Goal: Check status: Check status

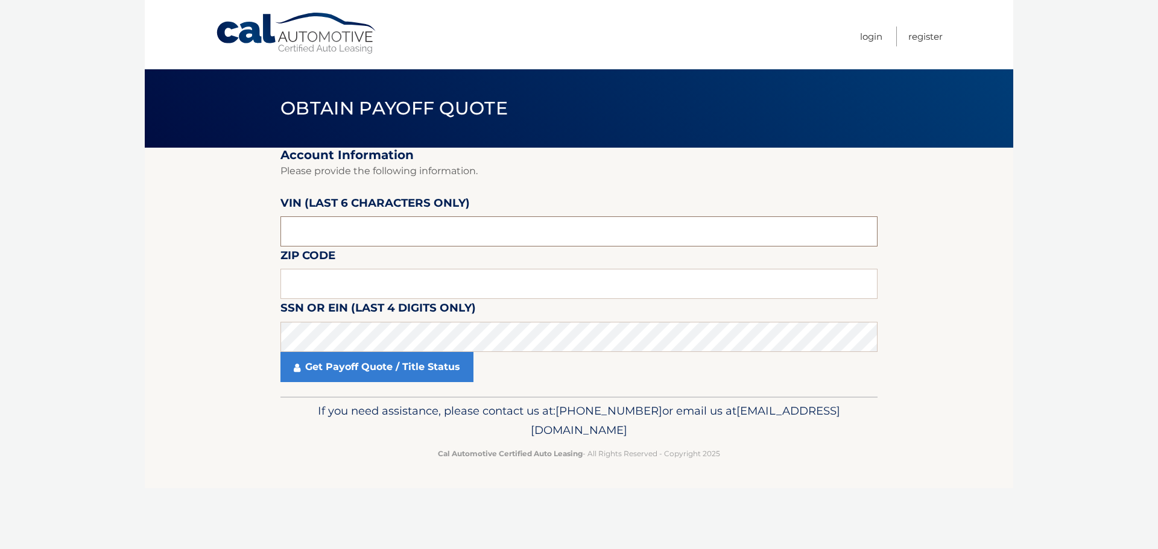
click at [322, 221] on input "text" at bounding box center [578, 231] width 597 height 30
type input "526758"
type input "15205"
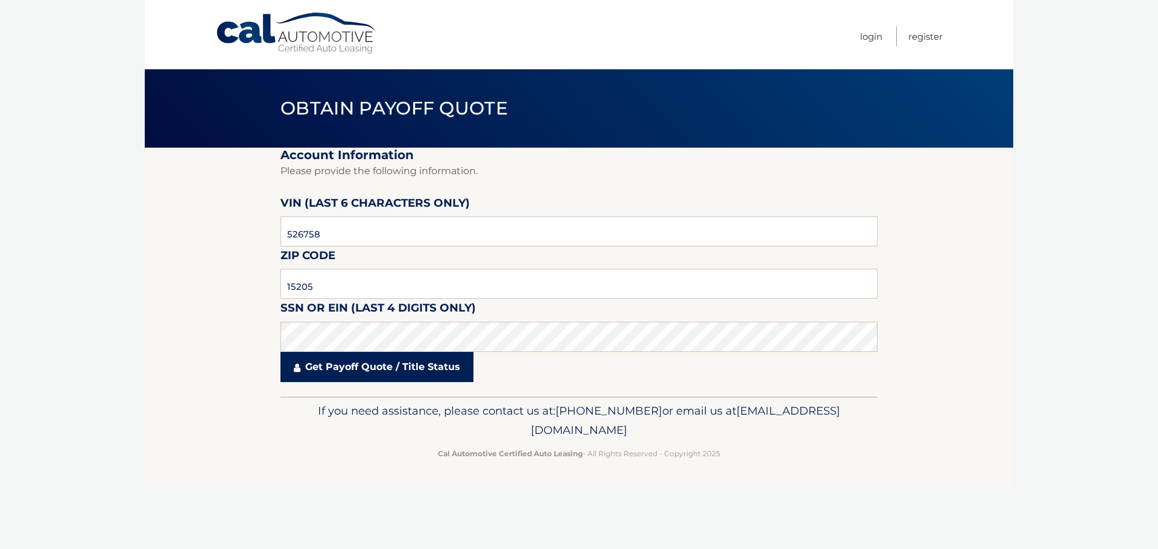
click at [370, 373] on link "Get Payoff Quote / Title Status" at bounding box center [376, 367] width 193 height 30
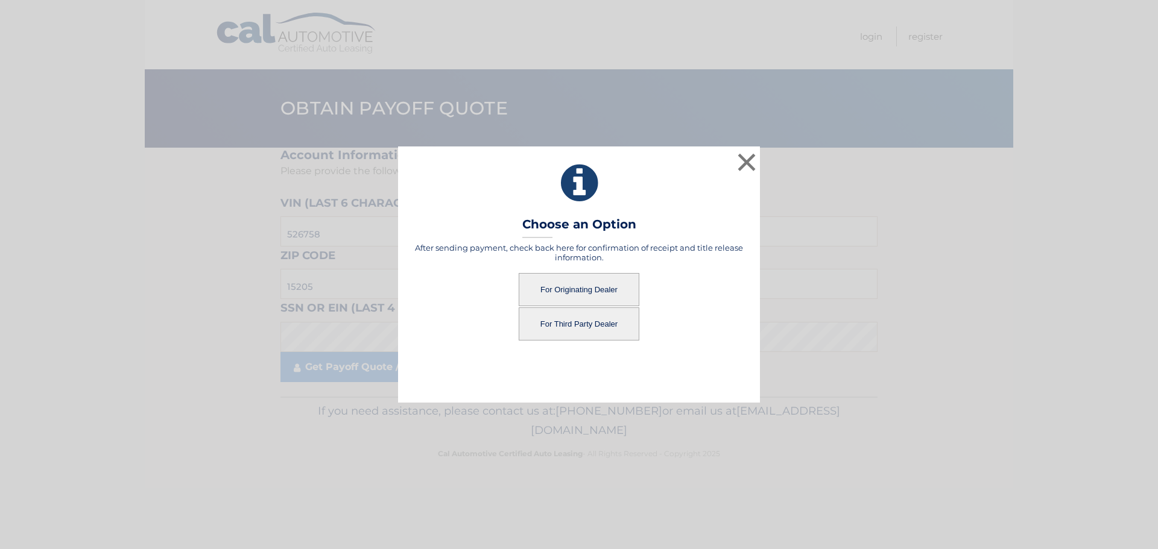
click at [572, 291] on button "For Originating Dealer" at bounding box center [578, 289] width 121 height 33
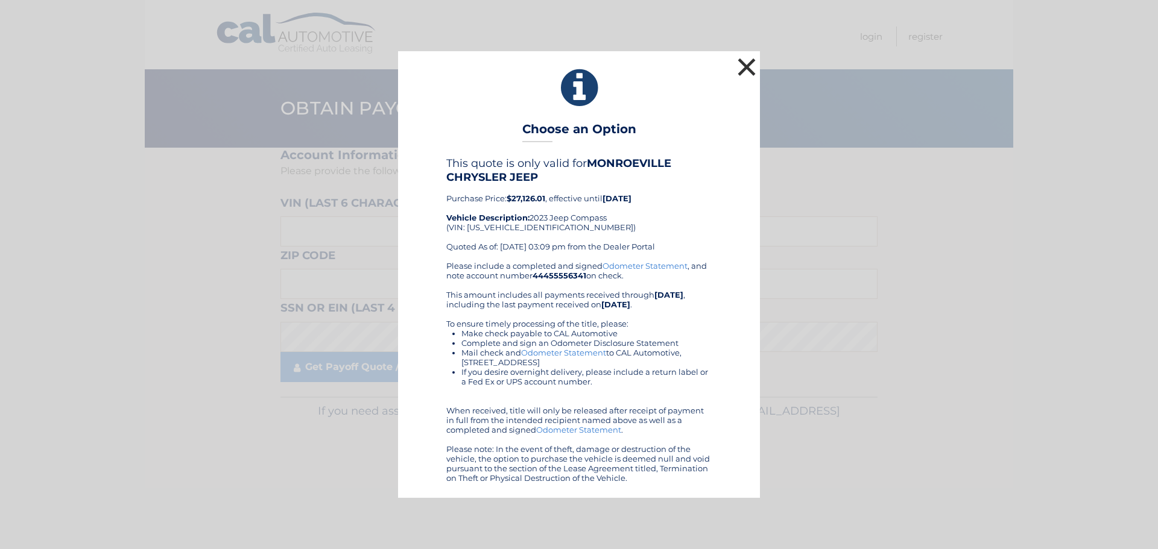
click at [748, 69] on button "×" at bounding box center [746, 67] width 24 height 24
